Goal: Information Seeking & Learning: Understand process/instructions

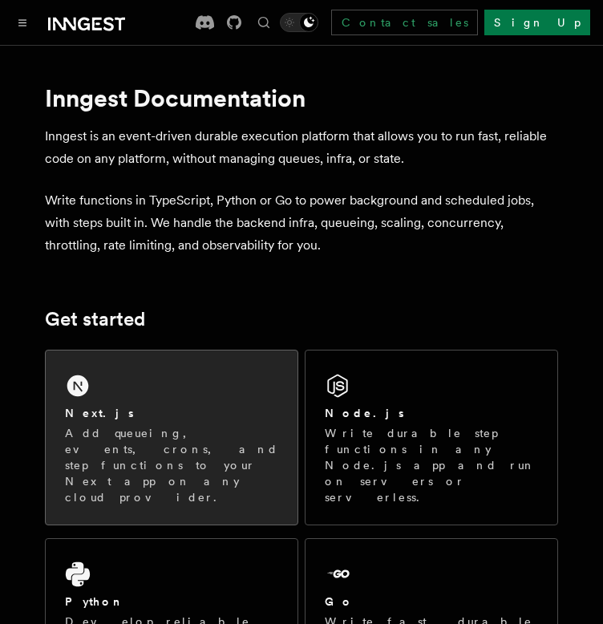
click at [136, 350] on link "Next.js Add queueing, events, crons, and step functions to your Next app on any…" at bounding box center [172, 438] width 254 height 176
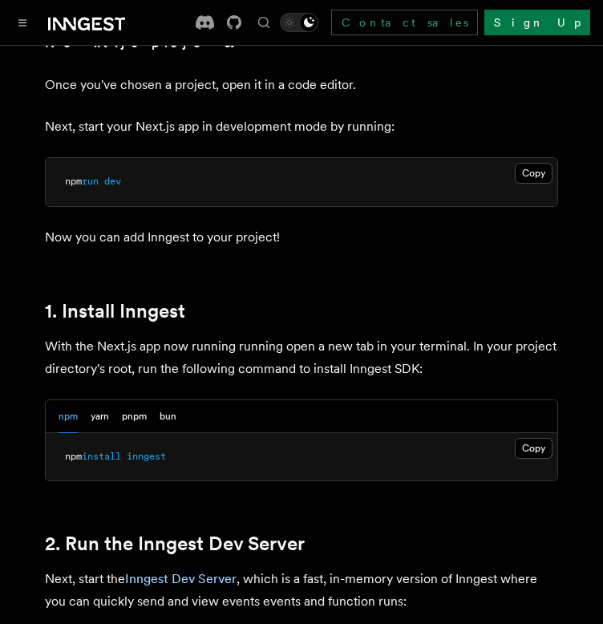
scroll to position [734, 0]
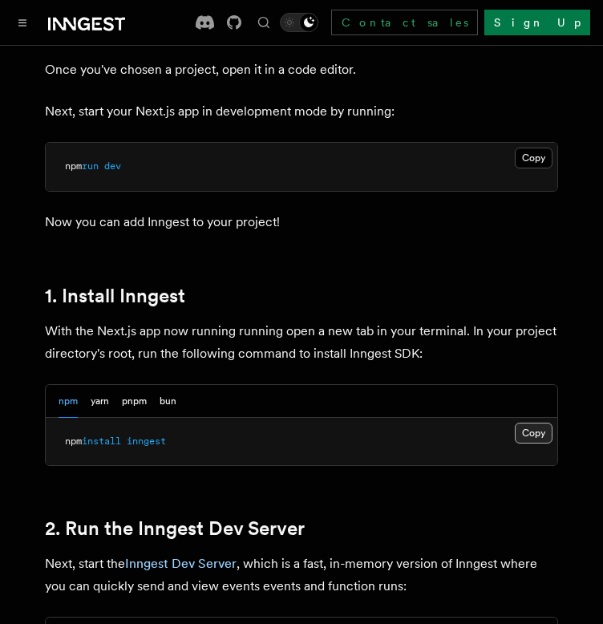
click at [539, 423] on button "Copy Copied" at bounding box center [534, 433] width 38 height 21
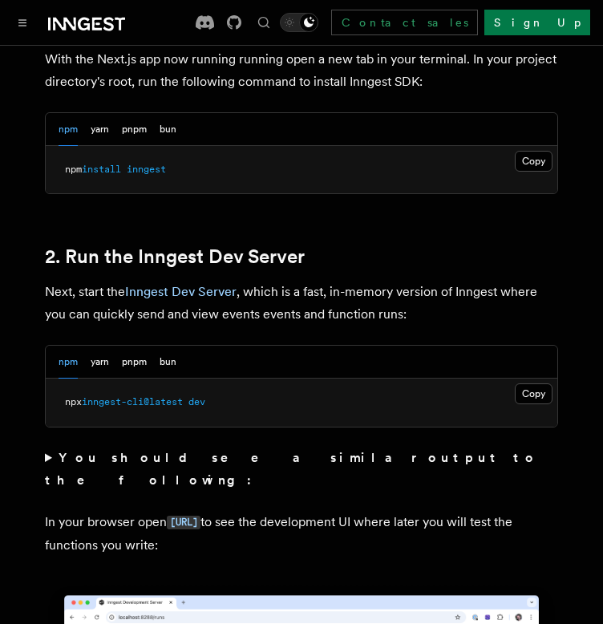
scroll to position [1007, 0]
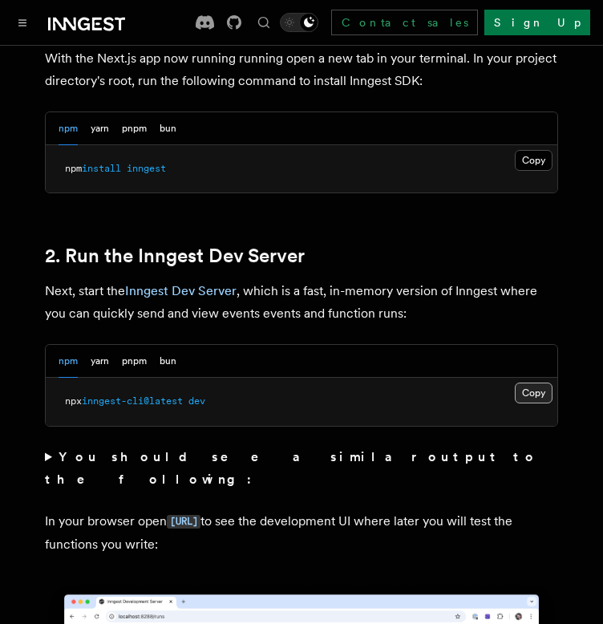
click at [523, 383] on button "Copy Copied" at bounding box center [534, 393] width 38 height 21
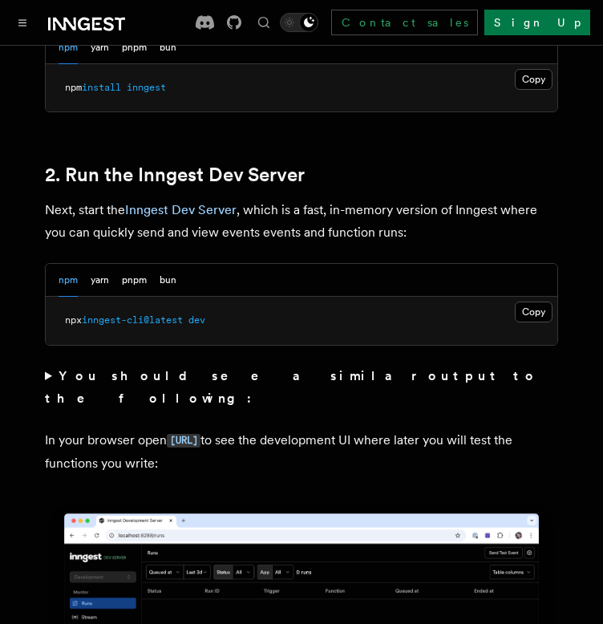
scroll to position [1088, 0]
click at [201, 434] on code "[URL]" at bounding box center [184, 441] width 34 height 14
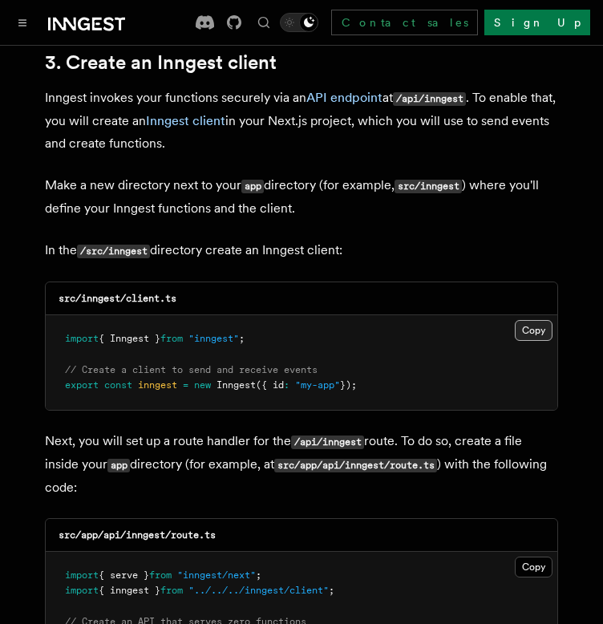
scroll to position [1912, 0]
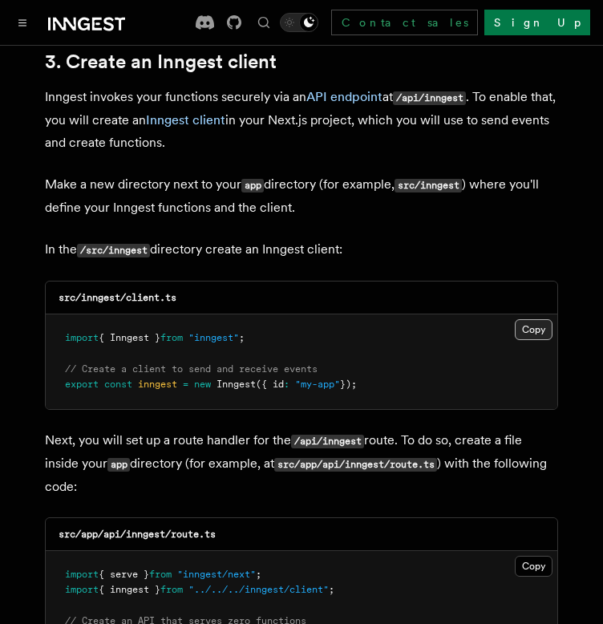
click at [539, 319] on button "Copy Copied" at bounding box center [534, 329] width 38 height 21
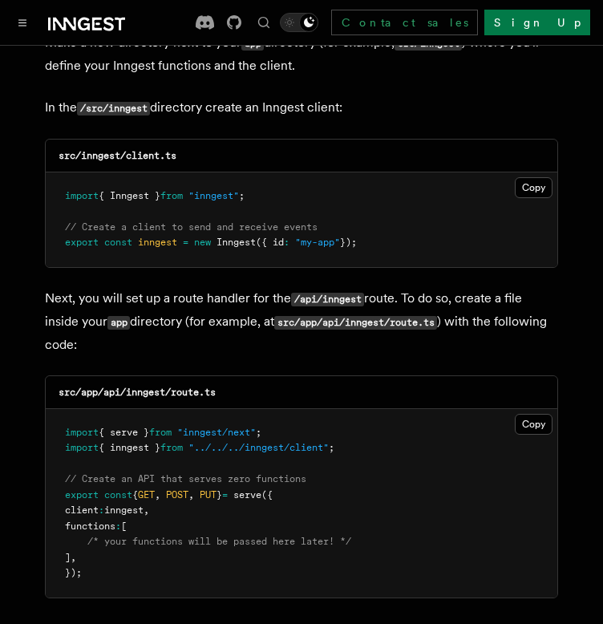
scroll to position [2056, 0]
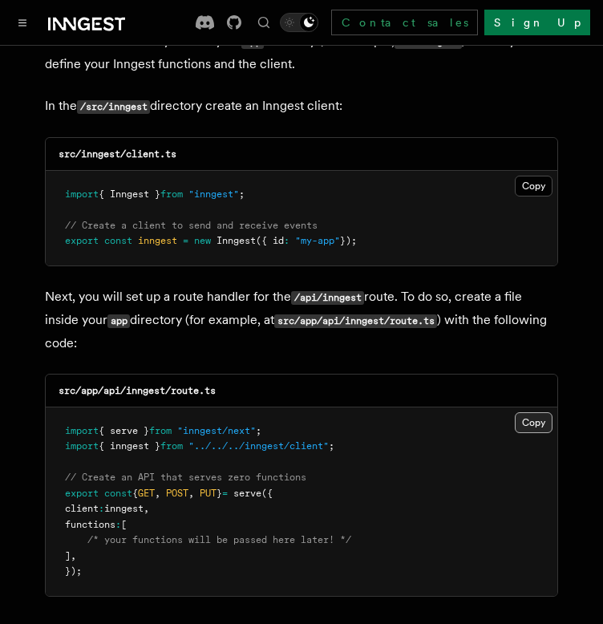
click at [526, 412] on button "Copy Copied" at bounding box center [534, 422] width 38 height 21
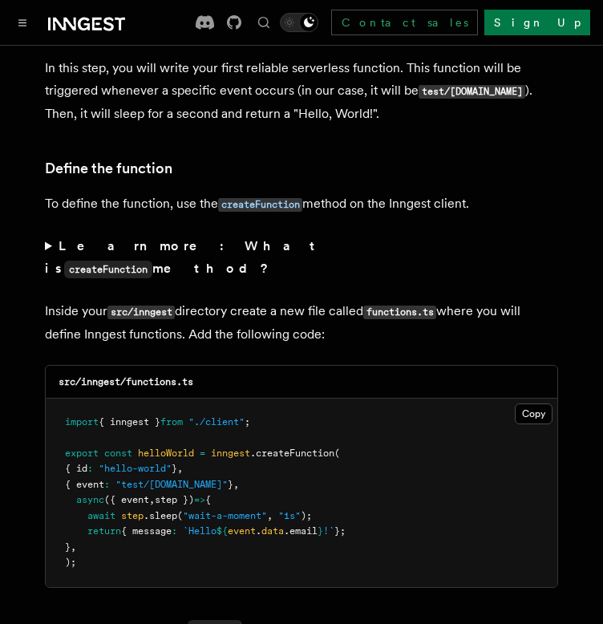
scroll to position [2684, 0]
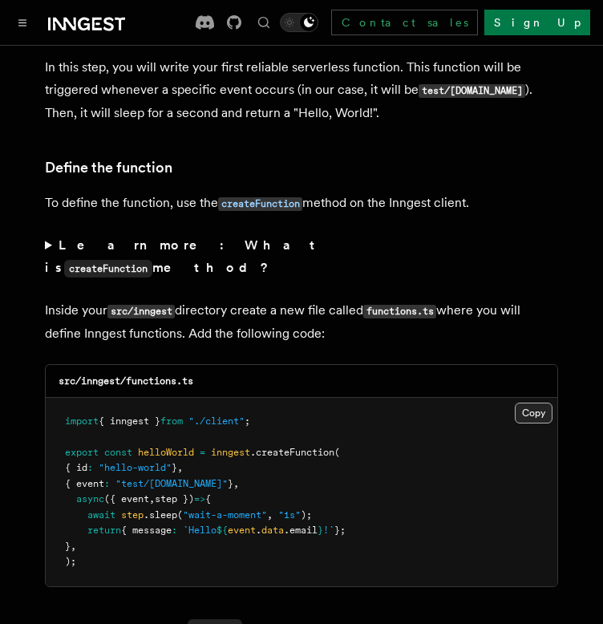
click at [545, 403] on button "Copy Copied" at bounding box center [534, 413] width 38 height 21
click at [519, 403] on button "Copy Copied" at bounding box center [534, 413] width 38 height 21
